Goal: Check status: Check status

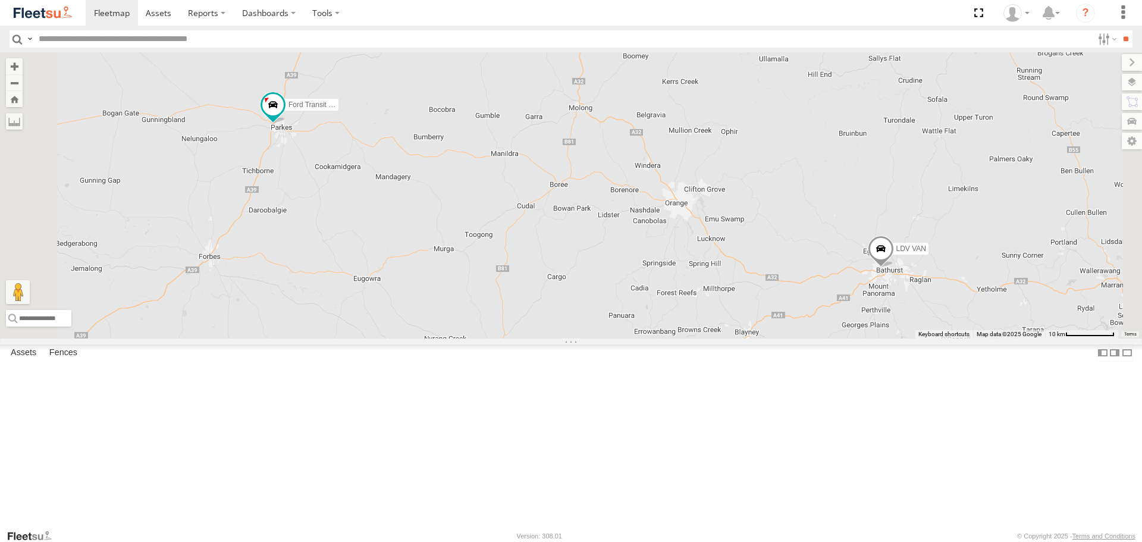
drag, startPoint x: 493, startPoint y: 230, endPoint x: 556, endPoint y: 251, distance: 66.4
click at [556, 251] on div "LDV VAN Ford Transit 2019" at bounding box center [571, 194] width 1142 height 285
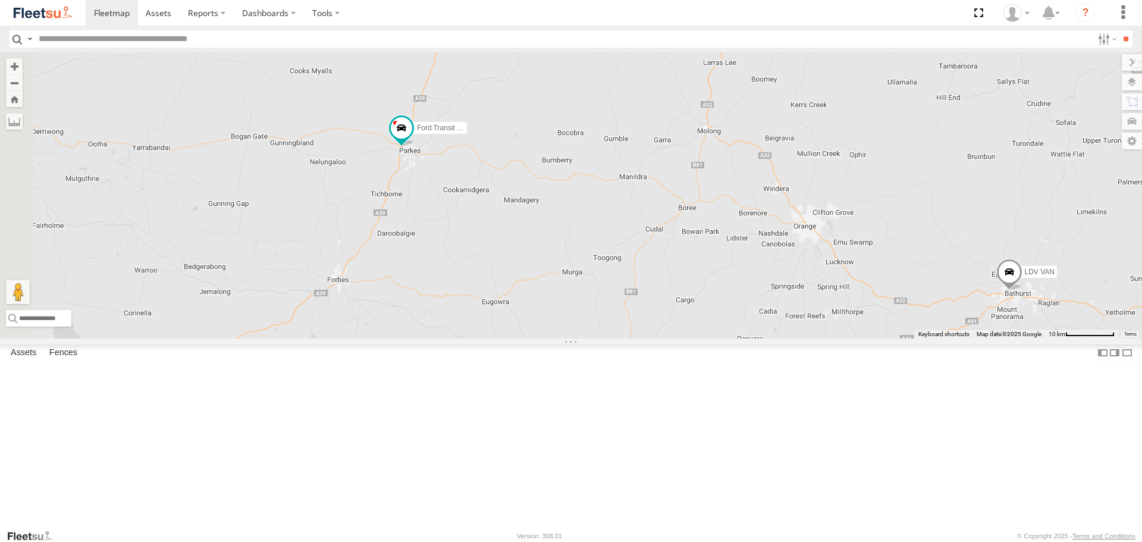
drag, startPoint x: 466, startPoint y: 245, endPoint x: 597, endPoint y: 268, distance: 132.3
click at [597, 268] on div "LDV VAN Ford Transit 2019" at bounding box center [571, 194] width 1142 height 285
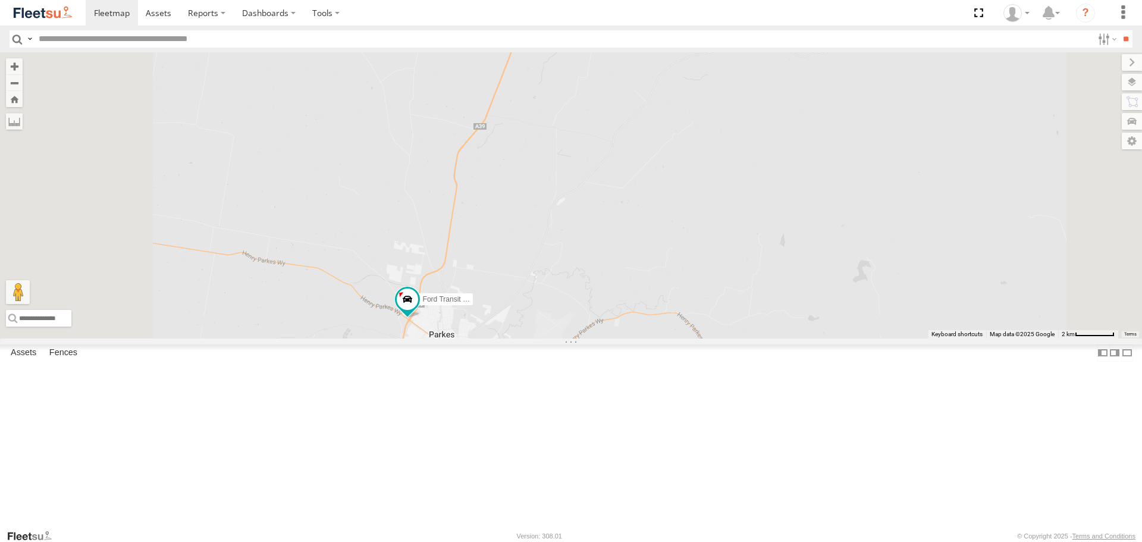
drag, startPoint x: 535, startPoint y: 343, endPoint x: 619, endPoint y: 219, distance: 149.8
click at [611, 229] on div "LDV VAN Ford Transit 2019" at bounding box center [571, 194] width 1142 height 285
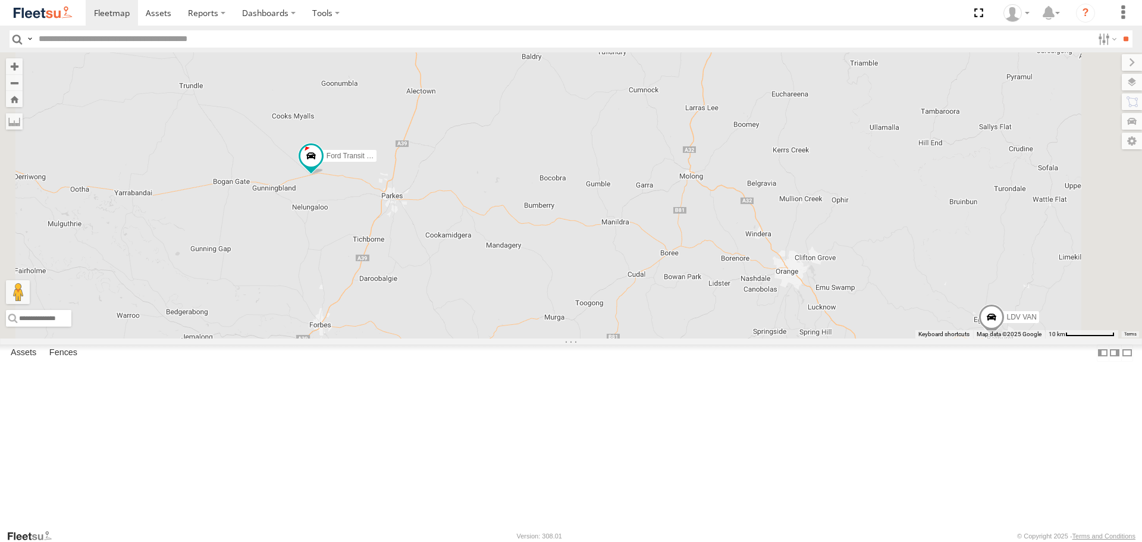
drag, startPoint x: 406, startPoint y: 268, endPoint x: 487, endPoint y: 330, distance: 102.2
click at [487, 330] on div "LDV VAN Ford Transit 2019" at bounding box center [571, 194] width 1142 height 285
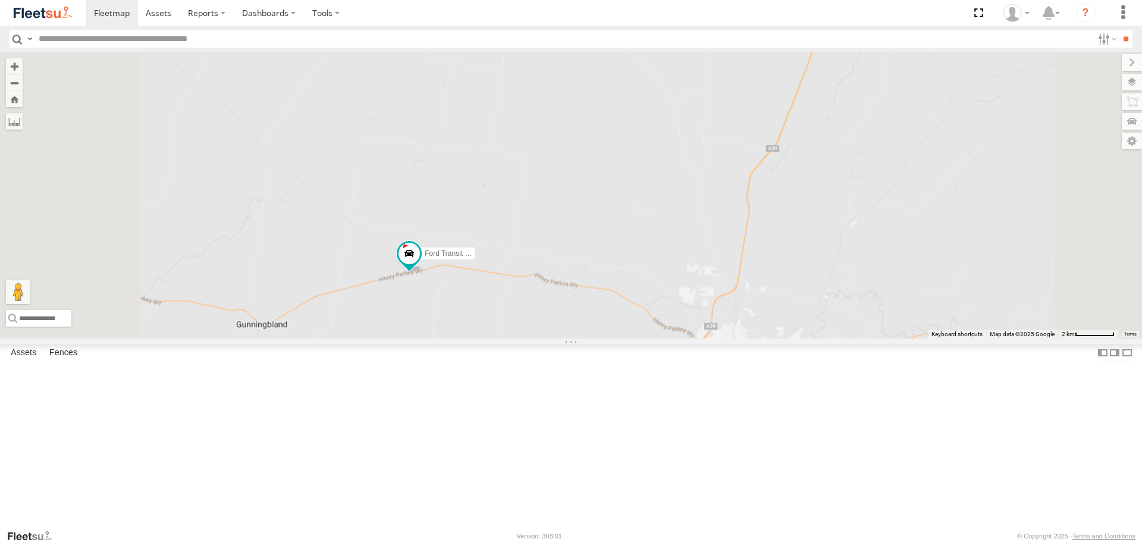
drag, startPoint x: 491, startPoint y: 177, endPoint x: 569, endPoint y: 240, distance: 100.1
click at [569, 240] on div "LDV VAN Ford Transit 2019" at bounding box center [571, 194] width 1142 height 285
drag, startPoint x: 398, startPoint y: 231, endPoint x: 494, endPoint y: 324, distance: 132.9
click at [494, 324] on div "LDV VAN Ford Transit 2019" at bounding box center [571, 194] width 1142 height 285
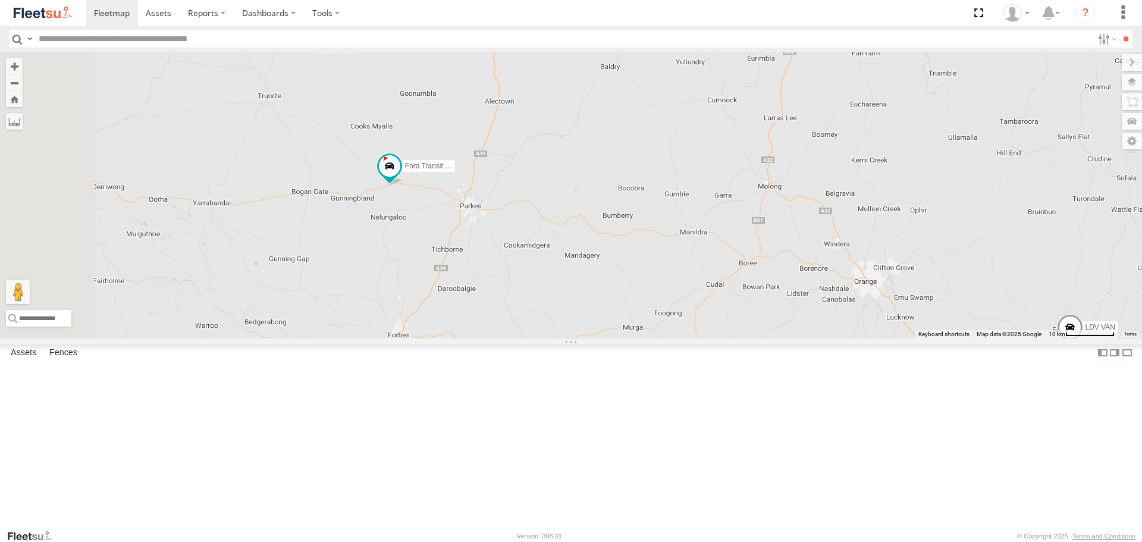
drag, startPoint x: 419, startPoint y: 138, endPoint x: 483, endPoint y: 216, distance: 101.4
click at [483, 216] on div "LDV VAN Ford Transit 2019" at bounding box center [571, 194] width 1142 height 285
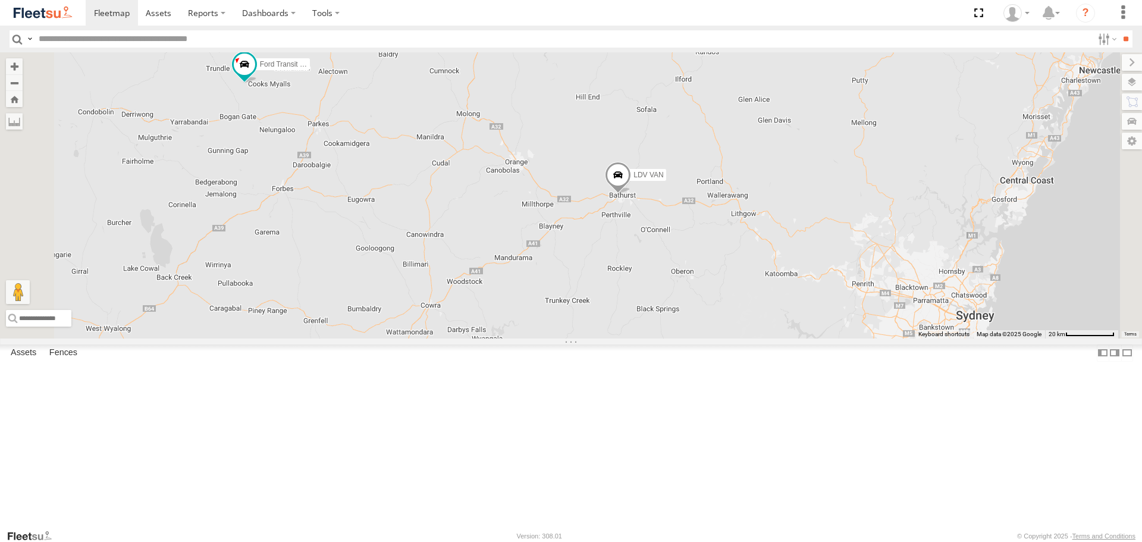
drag, startPoint x: 418, startPoint y: 218, endPoint x: 456, endPoint y: 250, distance: 49.9
click at [456, 250] on div "LDV VAN Ford Transit 2019" at bounding box center [571, 194] width 1142 height 285
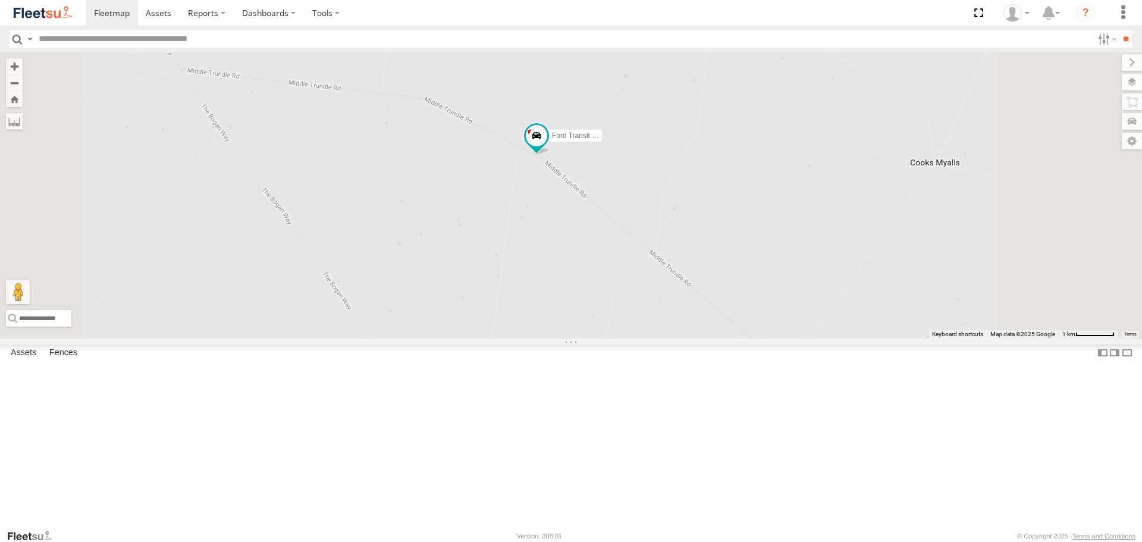
drag, startPoint x: 462, startPoint y: 133, endPoint x: 463, endPoint y: 297, distance: 163.6
click at [463, 297] on div "LDV VAN Ford Transit 2019" at bounding box center [571, 194] width 1142 height 285
drag, startPoint x: 494, startPoint y: 151, endPoint x: 525, endPoint y: 184, distance: 45.9
click at [525, 184] on div "LDV VAN Ford Transit 2019" at bounding box center [571, 194] width 1142 height 285
drag, startPoint x: 848, startPoint y: 322, endPoint x: 653, endPoint y: 256, distance: 205.4
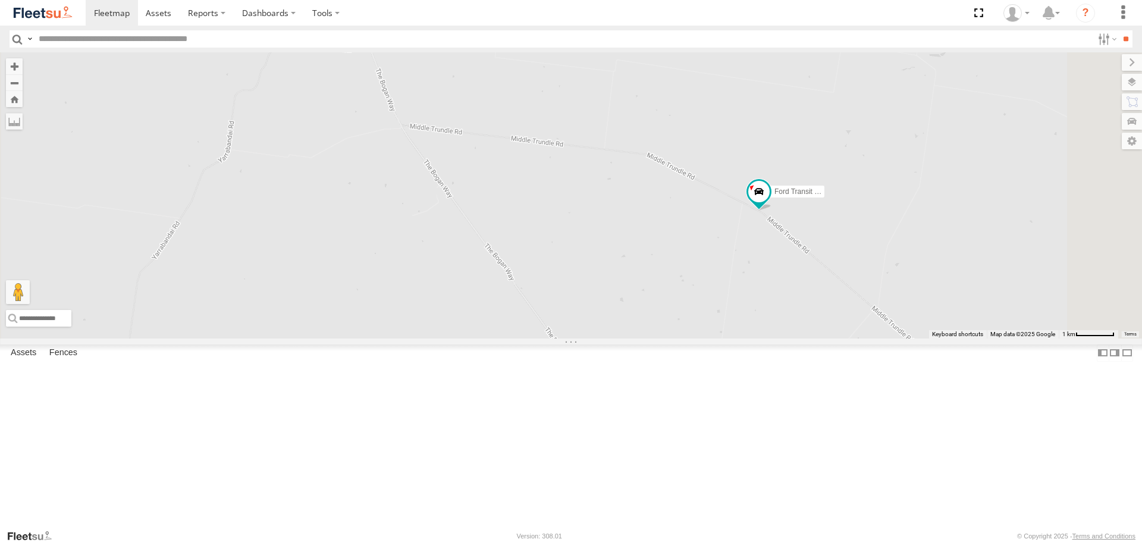
click at [653, 256] on div "LDV VAN Ford Transit 2019" at bounding box center [571, 194] width 1142 height 285
drag, startPoint x: 561, startPoint y: 189, endPoint x: 636, endPoint y: 228, distance: 84.1
click at [636, 228] on div "LDV VAN Ford Transit 2019" at bounding box center [571, 194] width 1142 height 285
drag, startPoint x: 849, startPoint y: 160, endPoint x: 718, endPoint y: 213, distance: 141.7
click at [718, 213] on div "LDV VAN Ford Transit 2019" at bounding box center [571, 194] width 1142 height 285
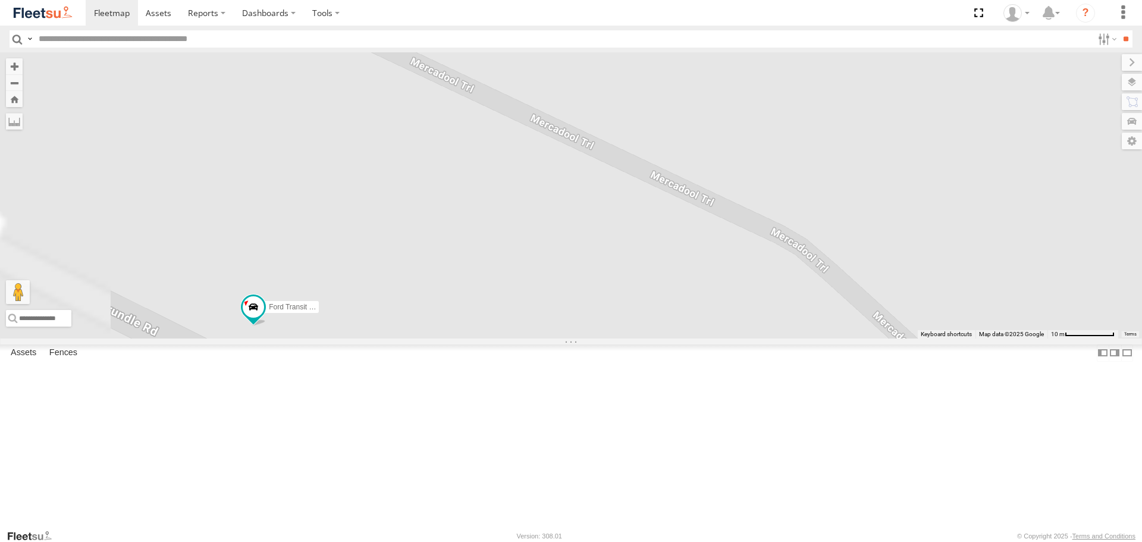
drag, startPoint x: 558, startPoint y: 303, endPoint x: 704, endPoint y: 187, distance: 187.1
click at [704, 188] on div "LDV VAN Ford Transit 2019" at bounding box center [571, 194] width 1142 height 285
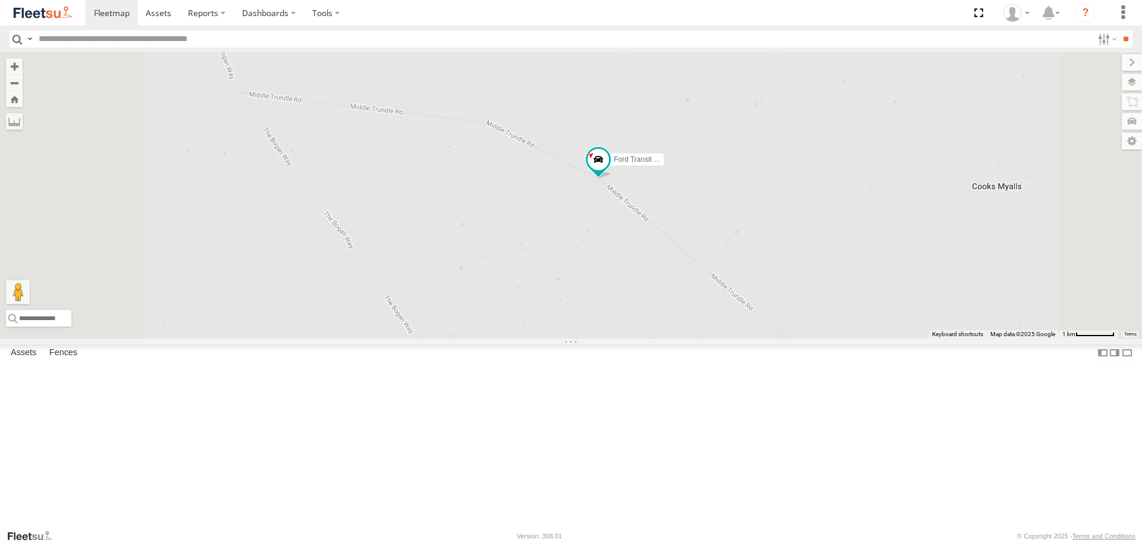
drag, startPoint x: 578, startPoint y: 194, endPoint x: 610, endPoint y: 325, distance: 135.5
click at [610, 325] on div "LDV VAN Ford Transit 2019" at bounding box center [571, 194] width 1142 height 285
drag, startPoint x: 743, startPoint y: 186, endPoint x: 695, endPoint y: 258, distance: 86.4
click at [695, 258] on div "LDV VAN Ford Transit 2019" at bounding box center [571, 194] width 1142 height 285
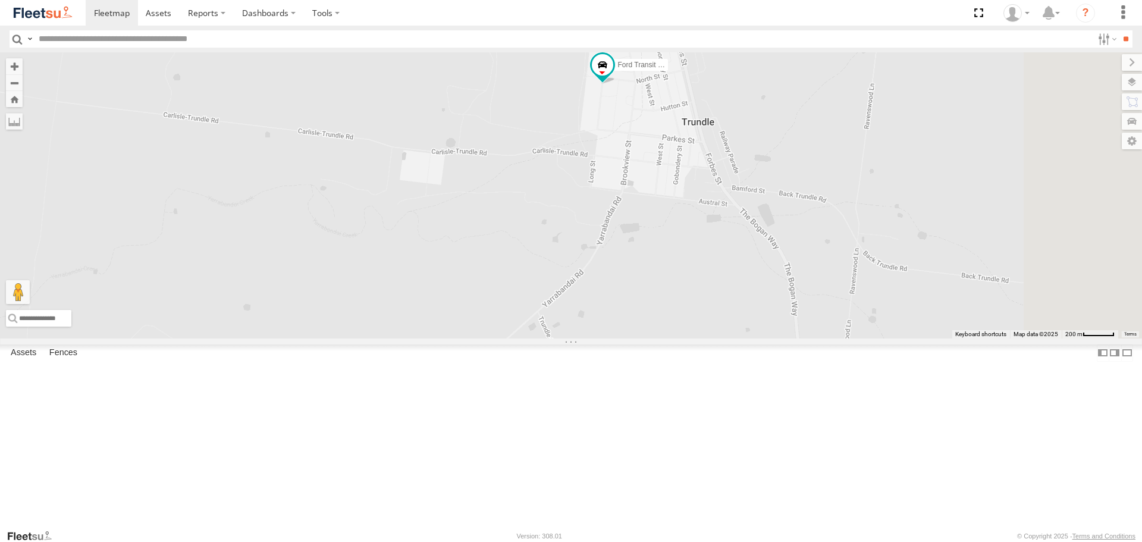
drag, startPoint x: 774, startPoint y: 194, endPoint x: 717, endPoint y: 316, distance: 134.6
click at [718, 317] on div "LDV VAN Ford Transit 2019" at bounding box center [571, 194] width 1142 height 285
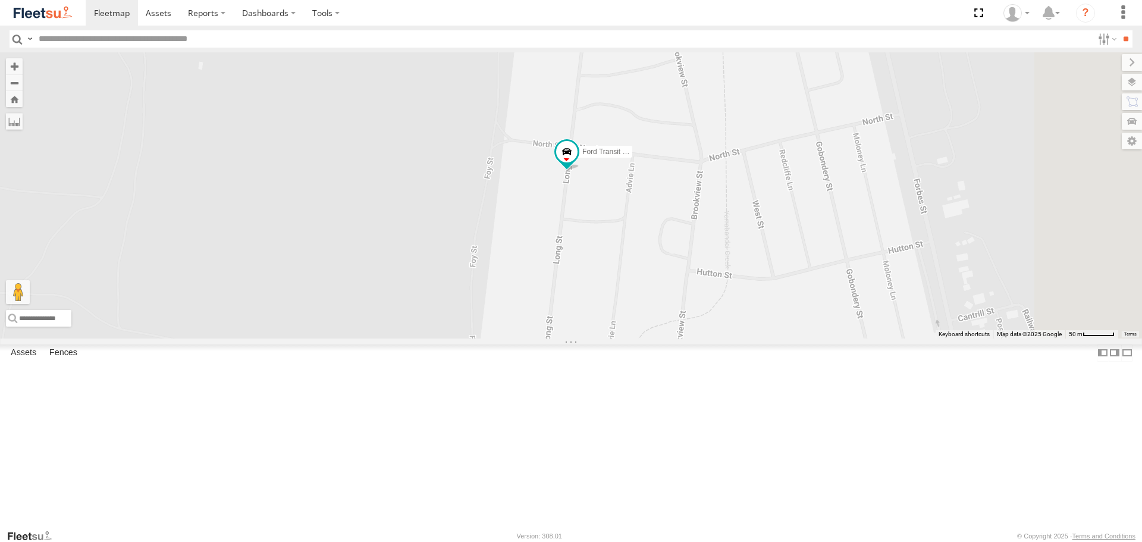
drag, startPoint x: 844, startPoint y: 137, endPoint x: 713, endPoint y: 411, distance: 303.8
click at [713, 338] on div "LDV VAN Ford Transit 2019" at bounding box center [571, 194] width 1142 height 285
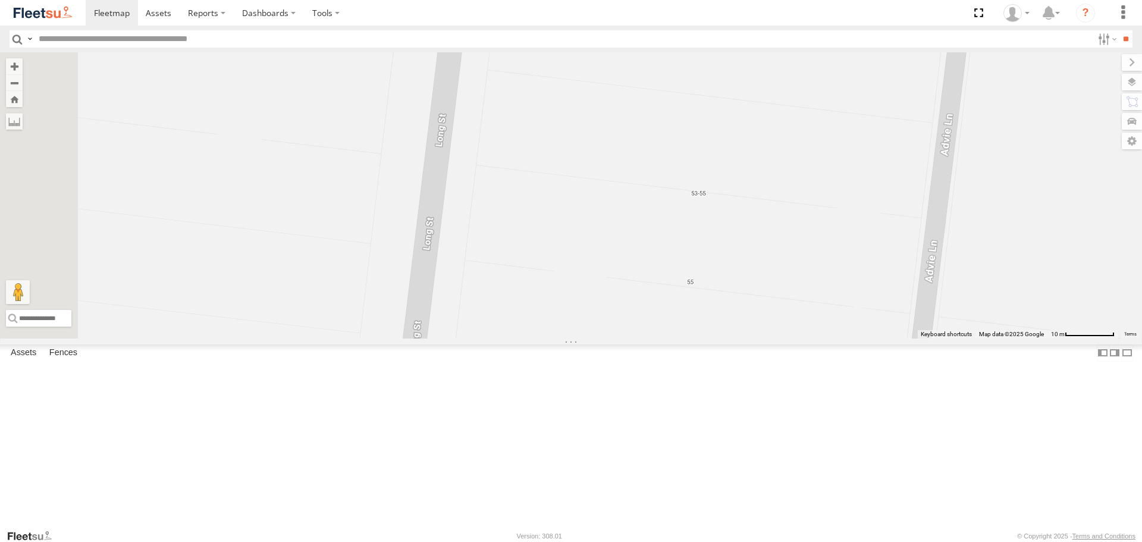
drag, startPoint x: 733, startPoint y: 161, endPoint x: 802, endPoint y: 259, distance: 120.4
click at [802, 259] on div "LDV VAN Ford Transit 2019" at bounding box center [571, 194] width 1142 height 285
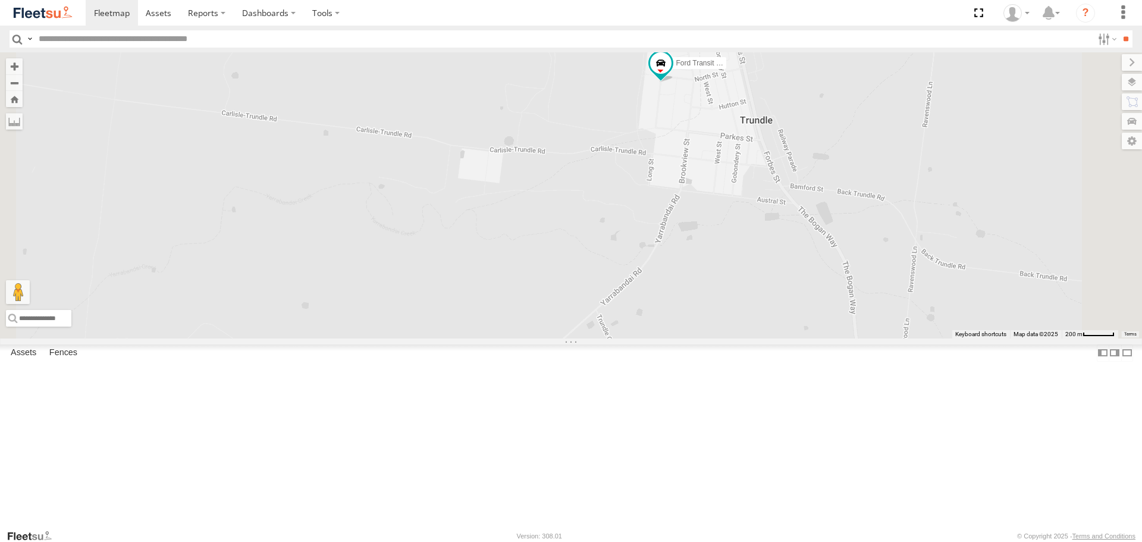
drag, startPoint x: 883, startPoint y: 123, endPoint x: 862, endPoint y: 197, distance: 77.4
click at [862, 197] on div "LDV VAN Ford Transit 2019" at bounding box center [571, 194] width 1142 height 285
